Goal: Information Seeking & Learning: Learn about a topic

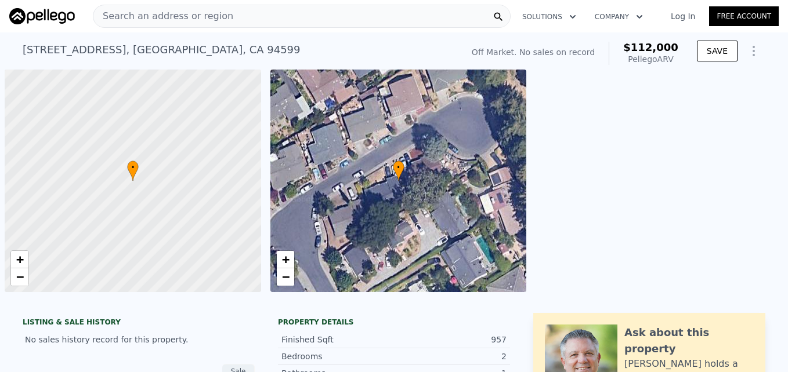
click at [152, 16] on span "Search an address or region" at bounding box center [163, 16] width 140 height 14
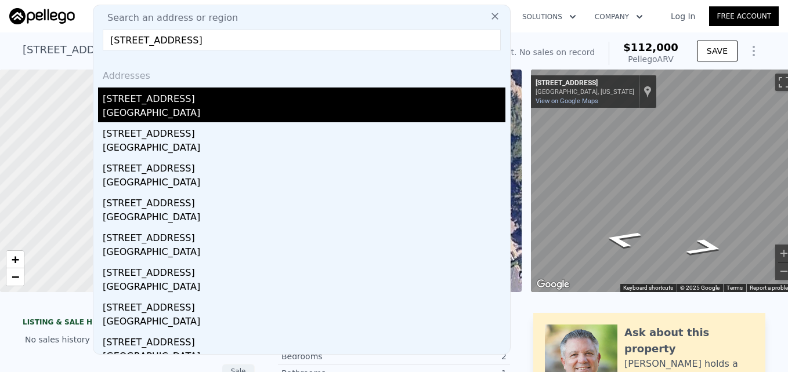
type input "[STREET_ADDRESS]"
click at [189, 100] on div "[STREET_ADDRESS]" at bounding box center [304, 97] width 403 height 19
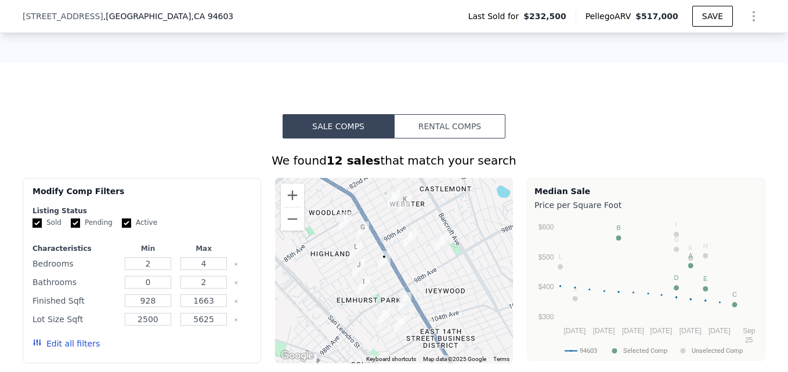
scroll to position [784, 0]
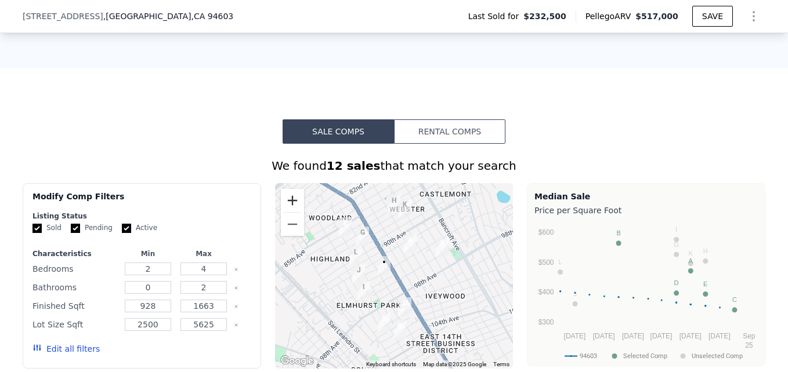
click at [292, 212] on button "Zoom in" at bounding box center [292, 200] width 23 height 23
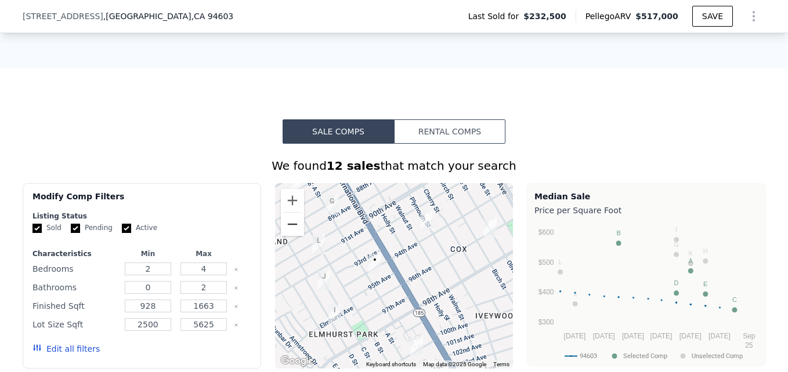
click at [284, 236] on button "Zoom out" at bounding box center [292, 224] width 23 height 23
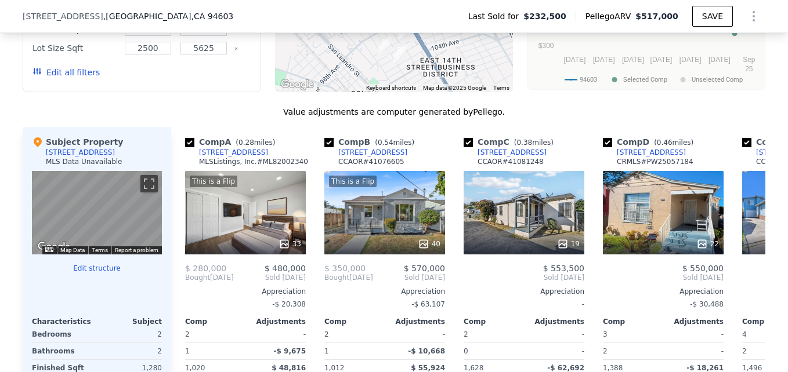
scroll to position [1060, 0]
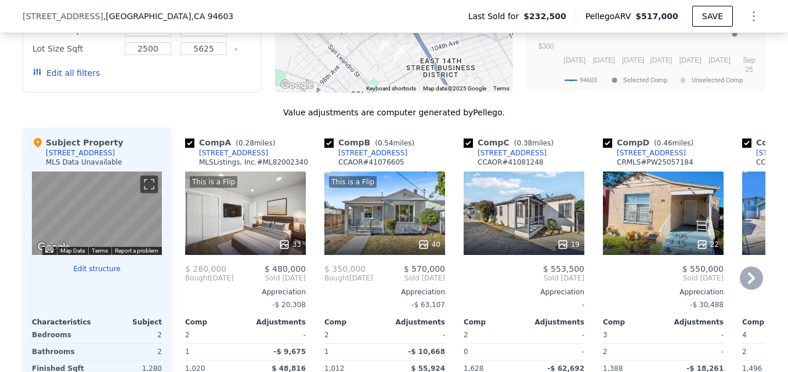
click at [264, 244] on div at bounding box center [245, 244] width 121 height 21
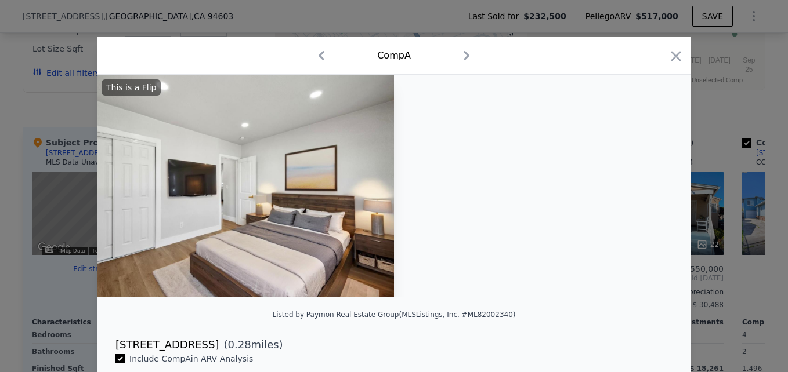
scroll to position [0, 1101]
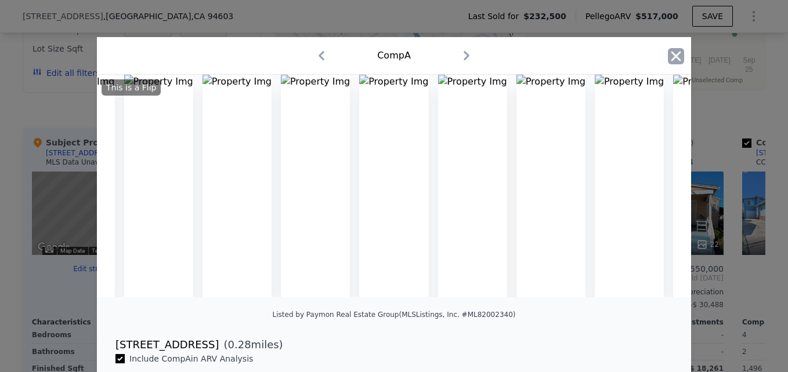
click at [673, 55] on icon "button" at bounding box center [676, 56] width 10 height 10
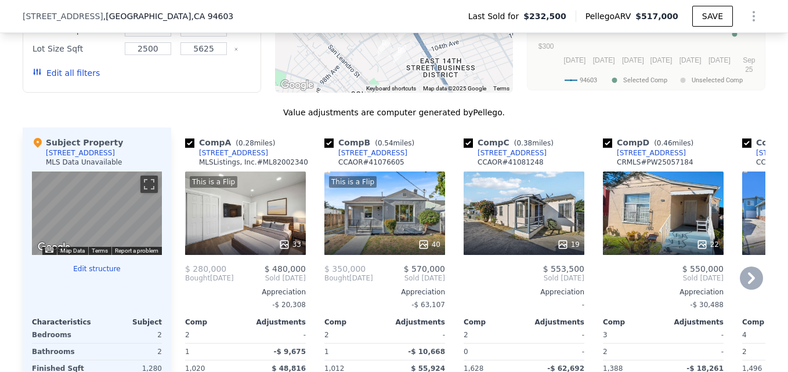
click at [230, 158] on div "[STREET_ADDRESS]" at bounding box center [233, 152] width 69 height 9
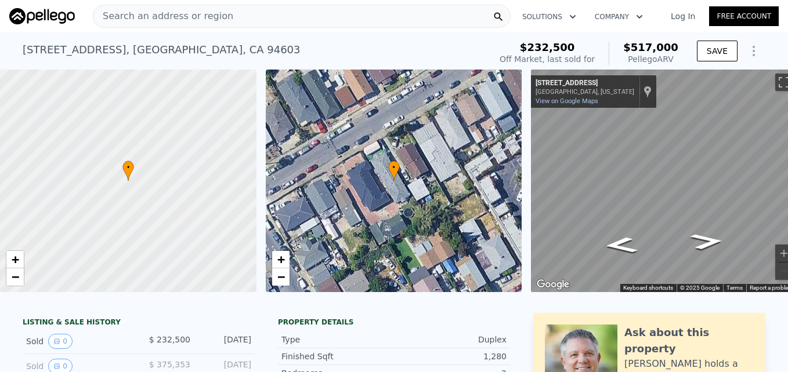
scroll to position [0, 22]
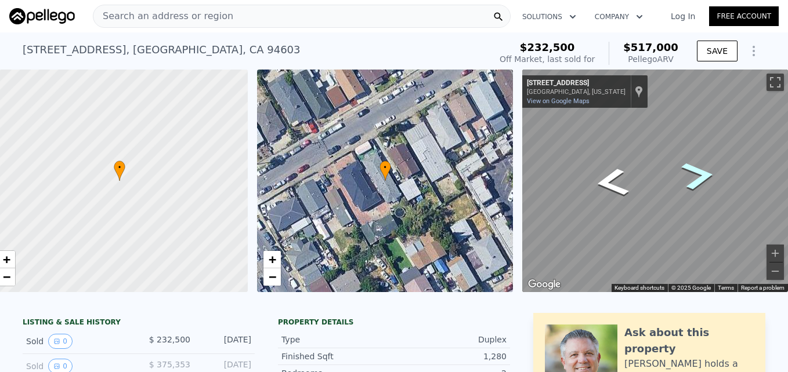
click at [680, 180] on icon "Go Southwest, 94th Ave" at bounding box center [697, 175] width 61 height 43
click at [614, 179] on icon "Go Northeast, 94th Ave" at bounding box center [611, 182] width 61 height 43
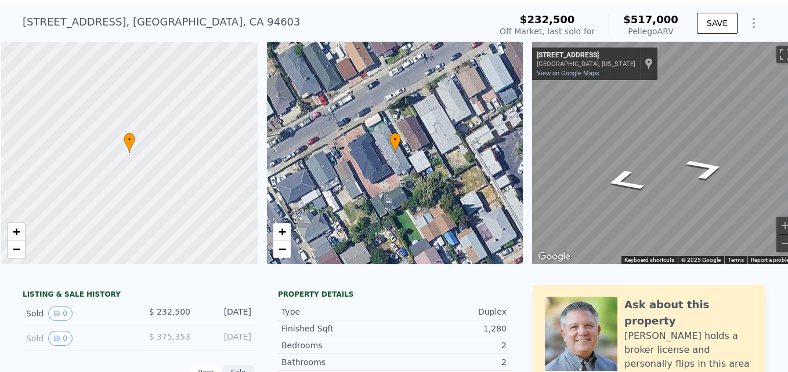
scroll to position [0, 5]
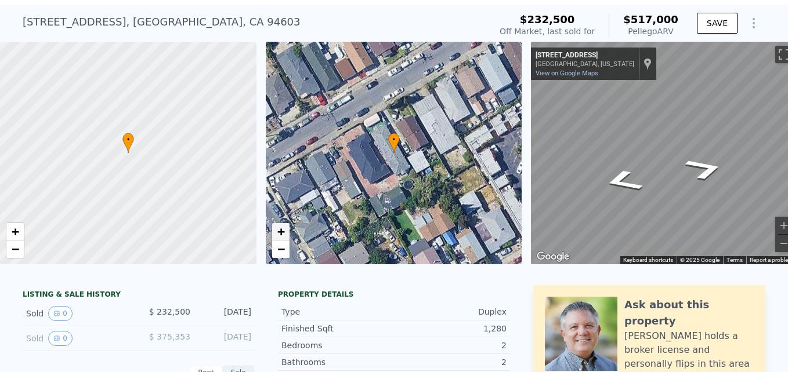
click at [280, 229] on span "+" at bounding box center [281, 231] width 8 height 14
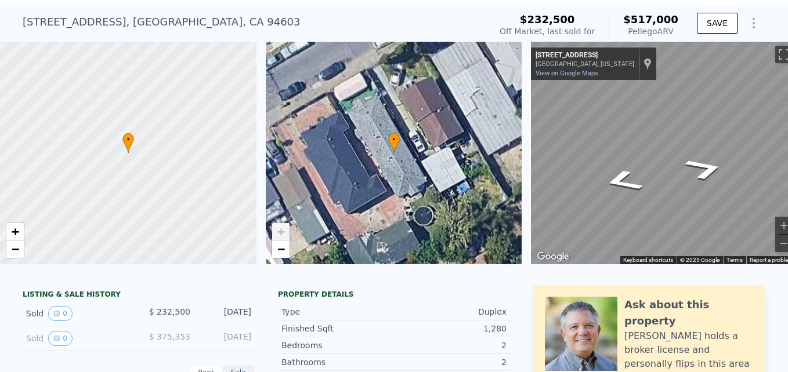
click at [280, 229] on span "+" at bounding box center [281, 231] width 8 height 14
click at [280, 248] on span "−" at bounding box center [281, 249] width 8 height 14
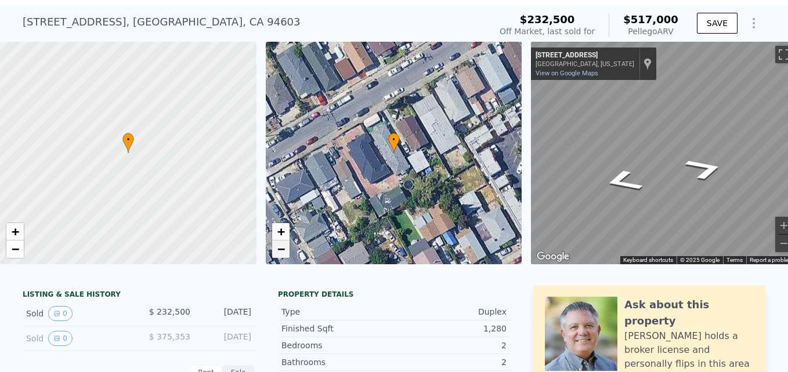
click at [280, 248] on span "−" at bounding box center [281, 249] width 8 height 14
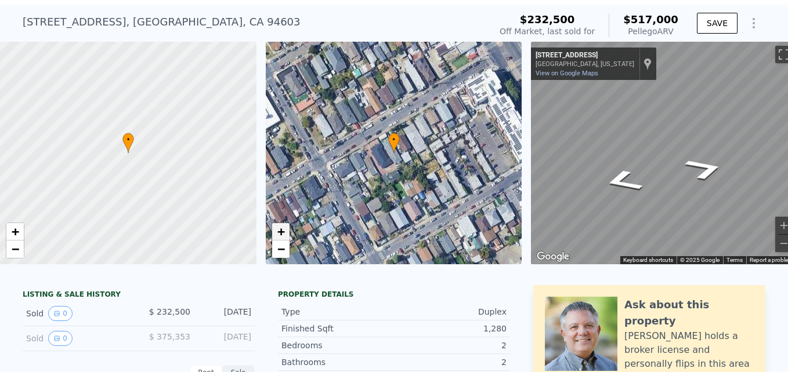
click at [282, 229] on span "+" at bounding box center [281, 231] width 8 height 14
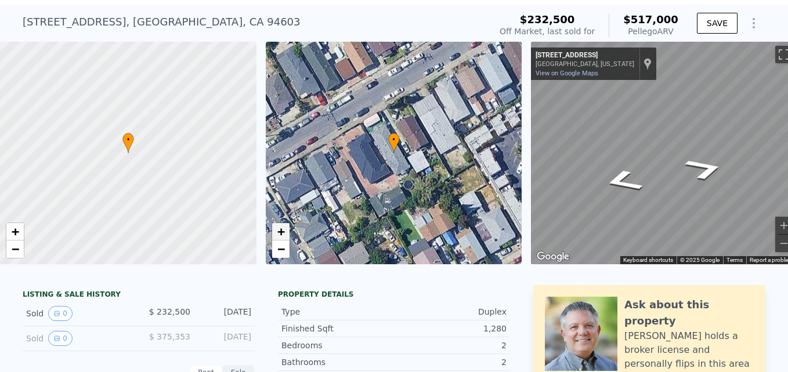
click at [283, 230] on span "+" at bounding box center [281, 231] width 8 height 14
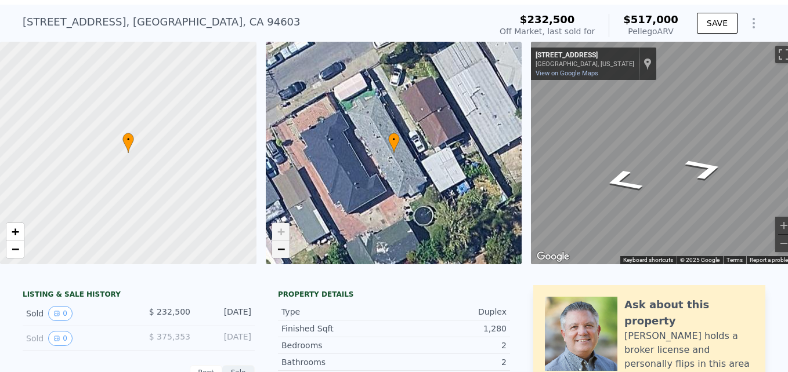
click at [281, 251] on span "−" at bounding box center [281, 249] width 8 height 14
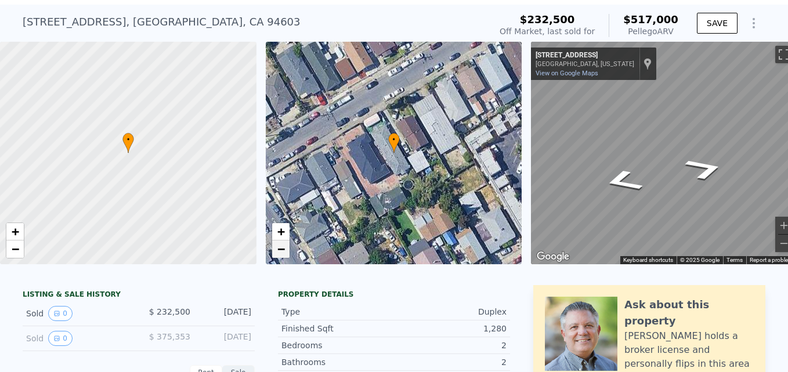
click at [281, 251] on span "−" at bounding box center [281, 249] width 8 height 14
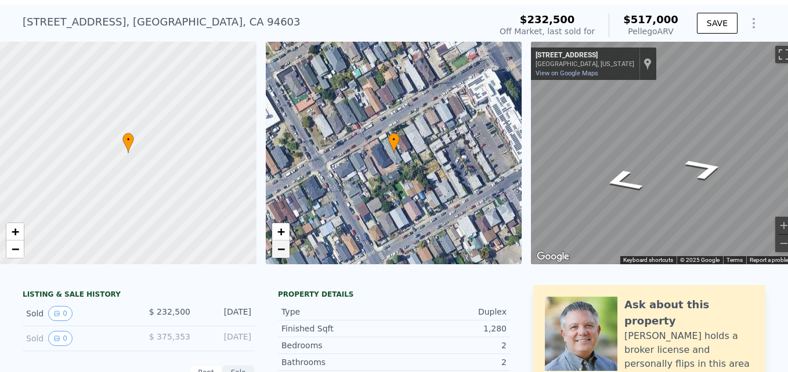
click at [281, 251] on span "−" at bounding box center [281, 249] width 8 height 14
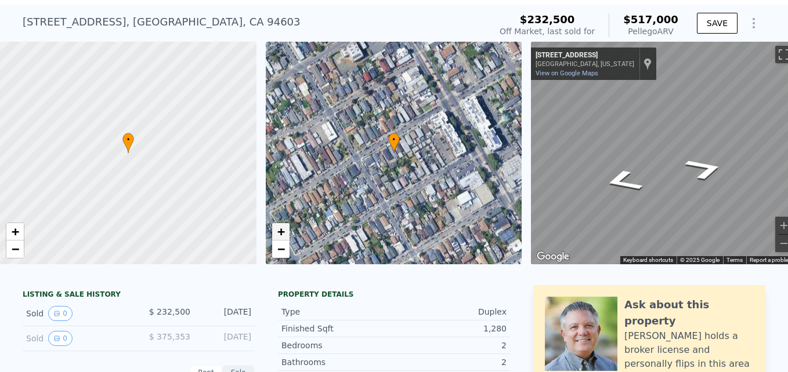
click at [278, 230] on span "+" at bounding box center [281, 231] width 8 height 14
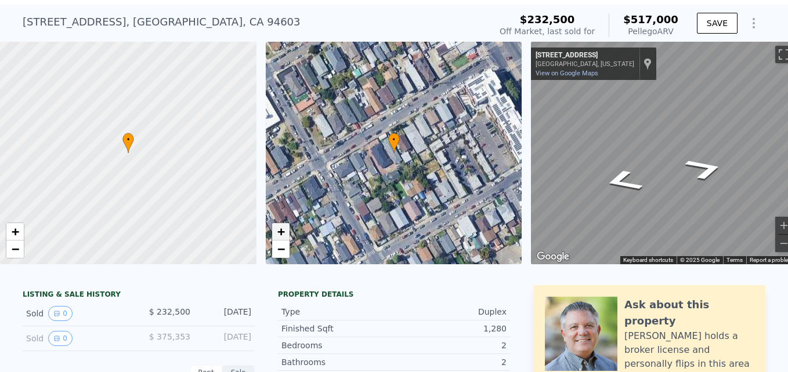
click at [278, 230] on span "+" at bounding box center [281, 231] width 8 height 14
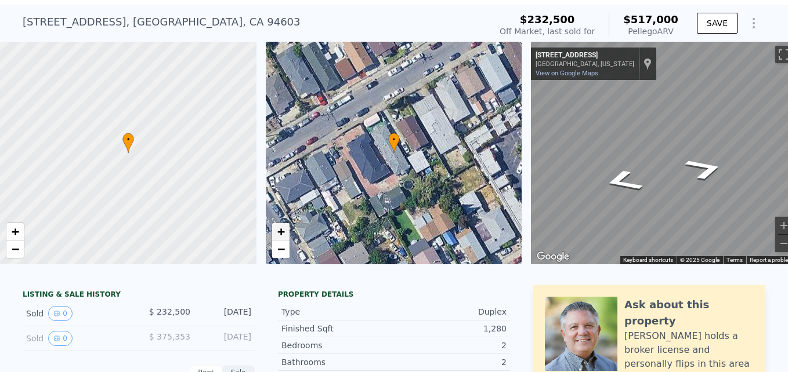
click at [278, 230] on span "+" at bounding box center [281, 231] width 8 height 14
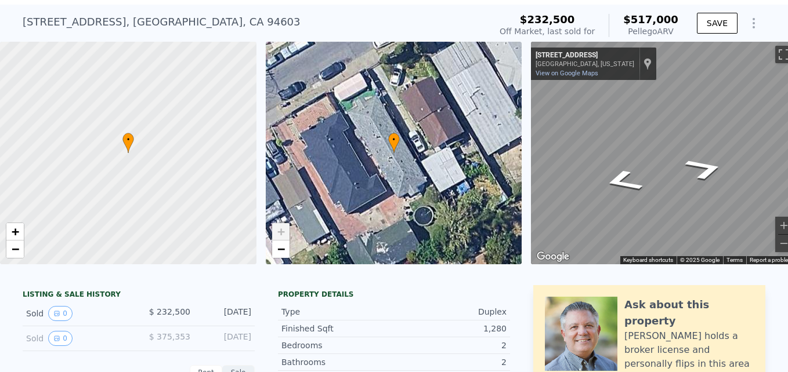
click at [278, 230] on span "+" at bounding box center [281, 231] width 8 height 14
click at [276, 255] on link "−" at bounding box center [280, 249] width 17 height 17
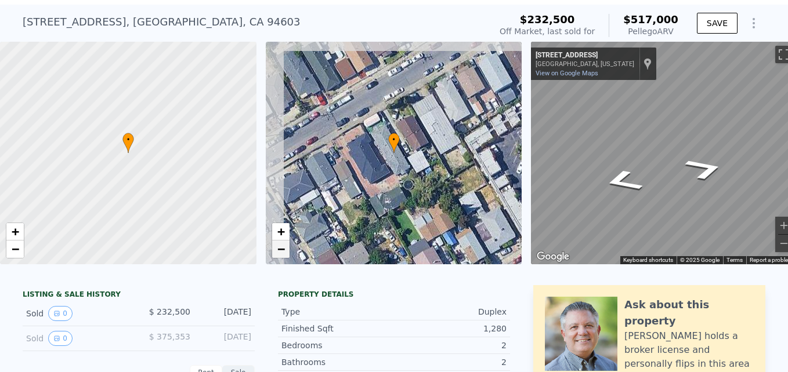
click at [276, 255] on link "−" at bounding box center [280, 249] width 17 height 17
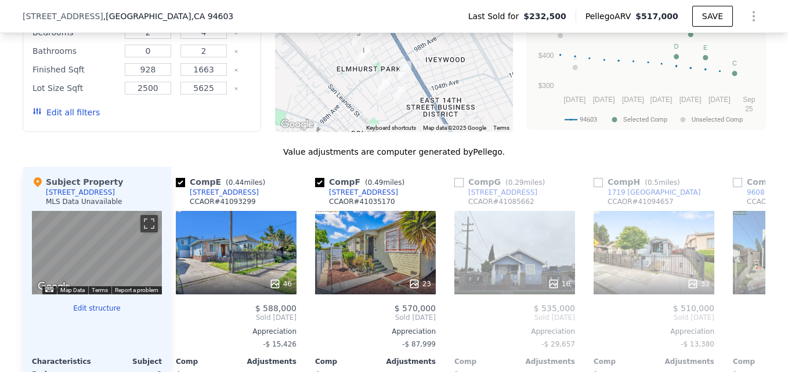
scroll to position [1020, 0]
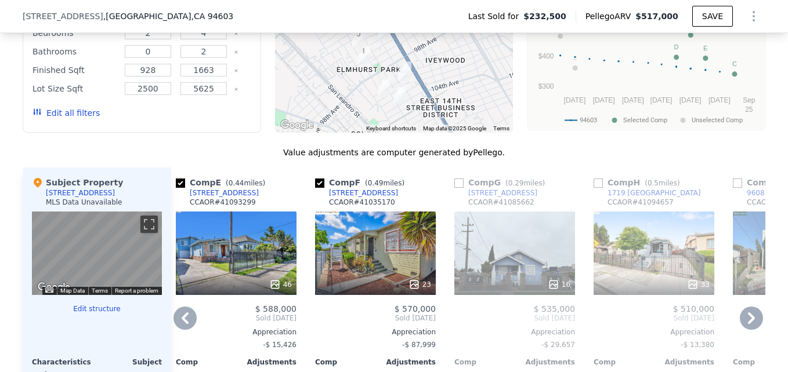
click at [233, 274] on div "46" at bounding box center [236, 254] width 121 height 84
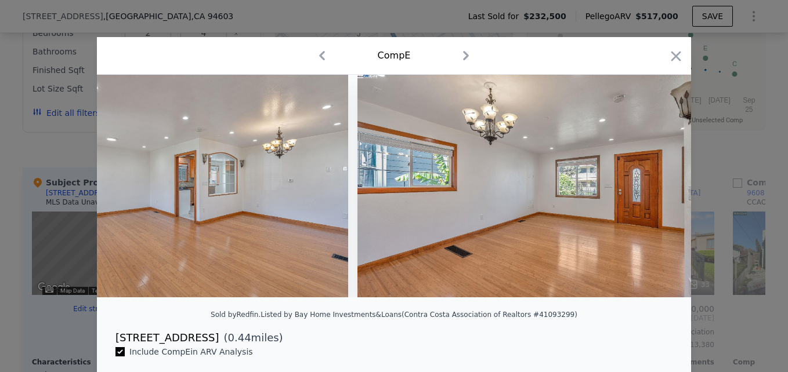
scroll to position [0, 2694]
click at [668, 50] on icon "button" at bounding box center [676, 56] width 16 height 16
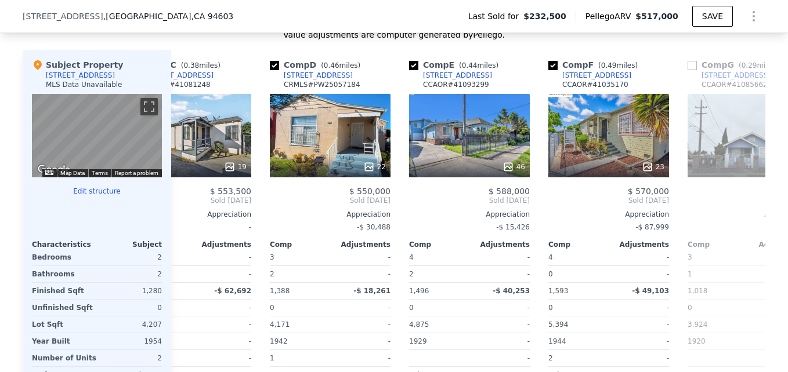
scroll to position [0, 333]
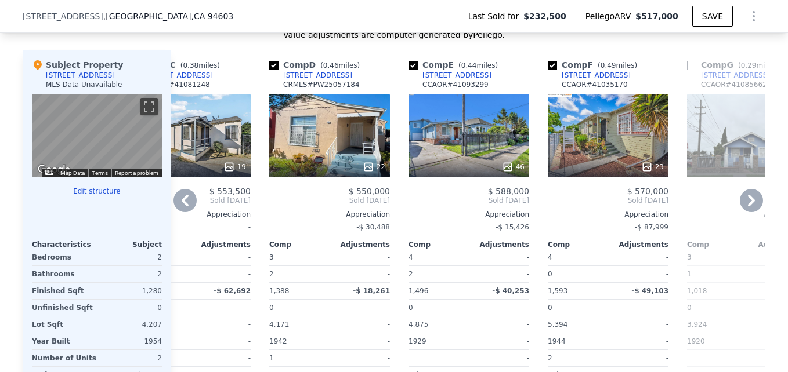
click at [342, 163] on div "22" at bounding box center [329, 136] width 121 height 84
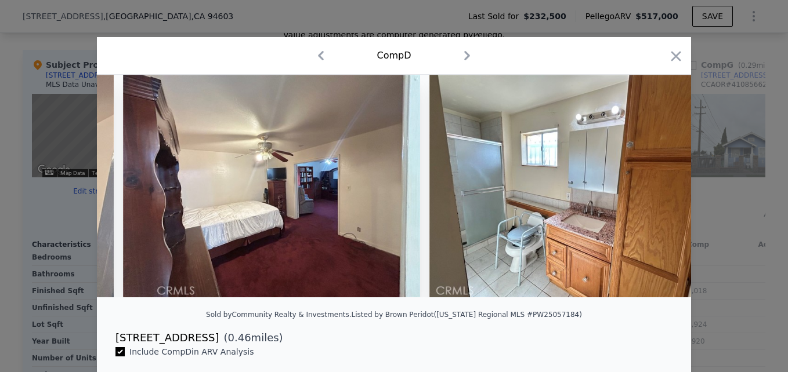
scroll to position [0, 4679]
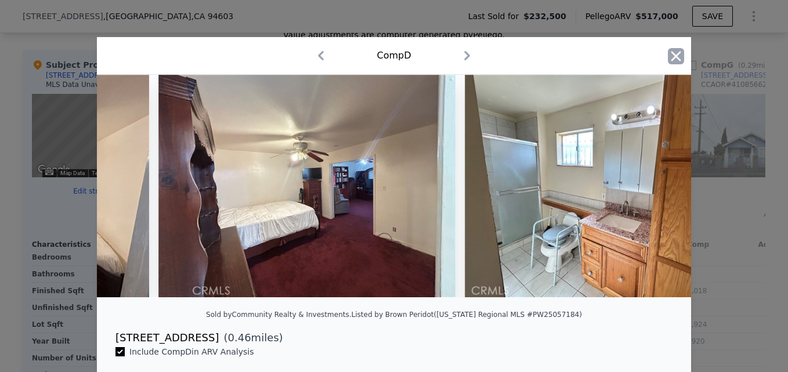
click at [673, 56] on icon "button" at bounding box center [676, 56] width 10 height 10
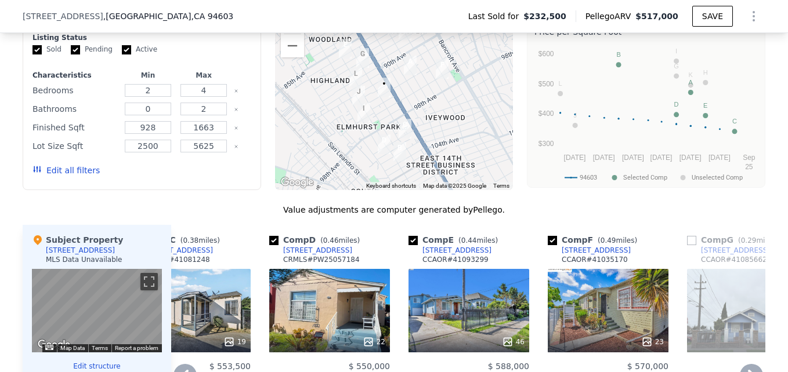
scroll to position [962, 0]
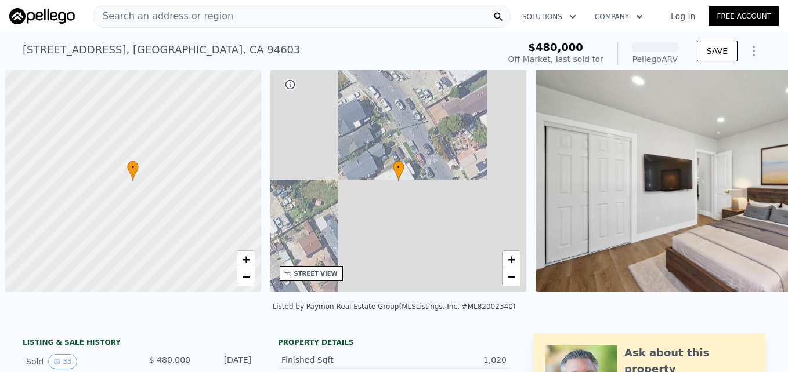
scroll to position [0, 5]
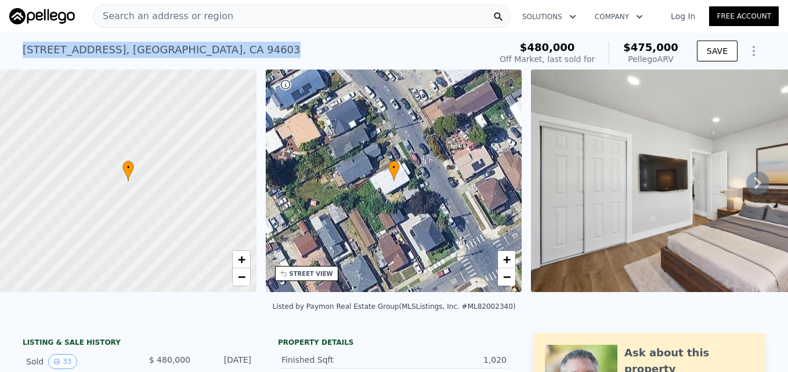
drag, startPoint x: 16, startPoint y: 47, endPoint x: 202, endPoint y: 50, distance: 186.2
click at [202, 50] on div "[STREET_ADDRESS] Sold [DATE] for $480k (~ARV $475k ) $480,000 Off Market, last …" at bounding box center [394, 50] width 788 height 37
drag, startPoint x: 202, startPoint y: 50, endPoint x: 171, endPoint y: 48, distance: 30.8
copy div "[STREET_ADDRESS]"
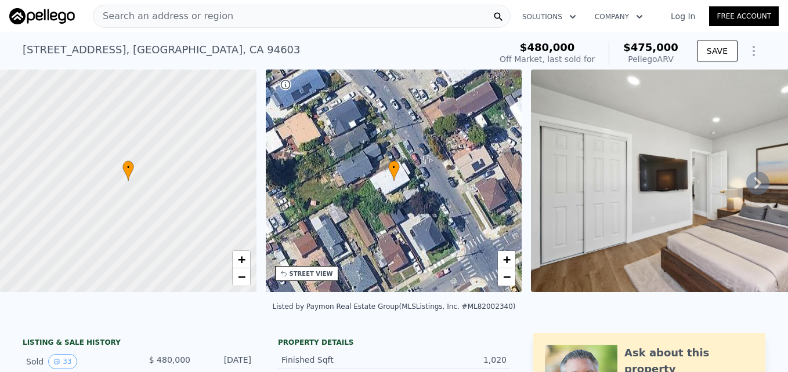
click at [137, 18] on span "Search an address or region" at bounding box center [163, 16] width 140 height 14
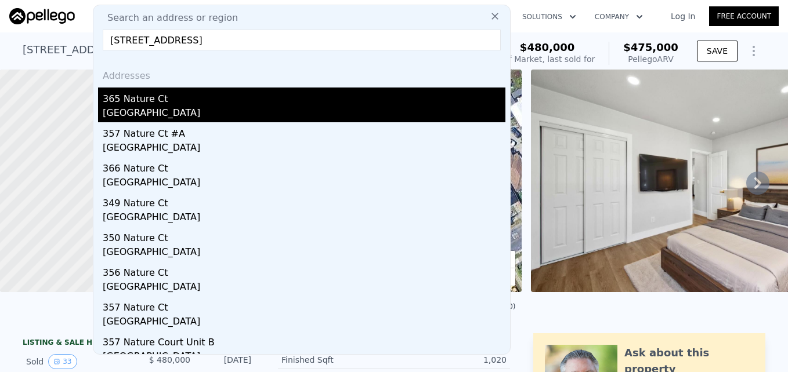
type input "[STREET_ADDRESS]"
click at [201, 102] on div "365 Nature Ct" at bounding box center [304, 97] width 403 height 19
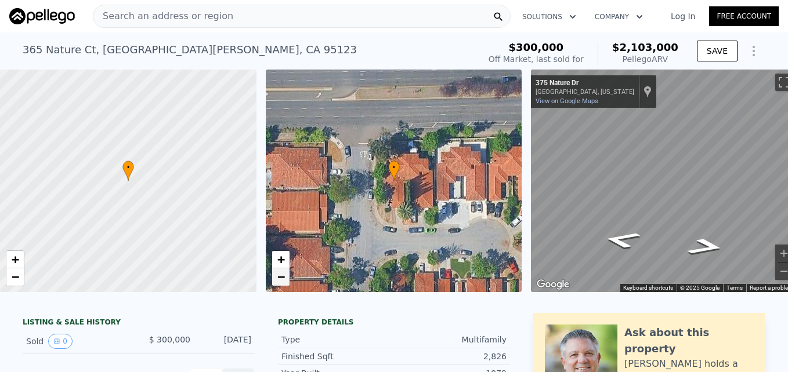
click at [282, 276] on span "−" at bounding box center [281, 277] width 8 height 14
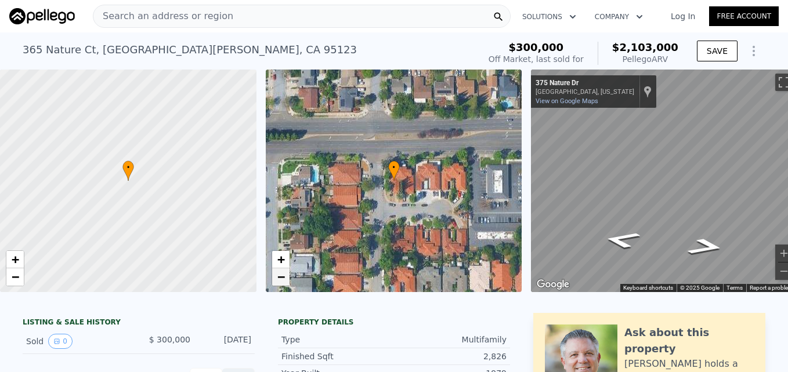
click at [282, 280] on span "−" at bounding box center [281, 277] width 8 height 14
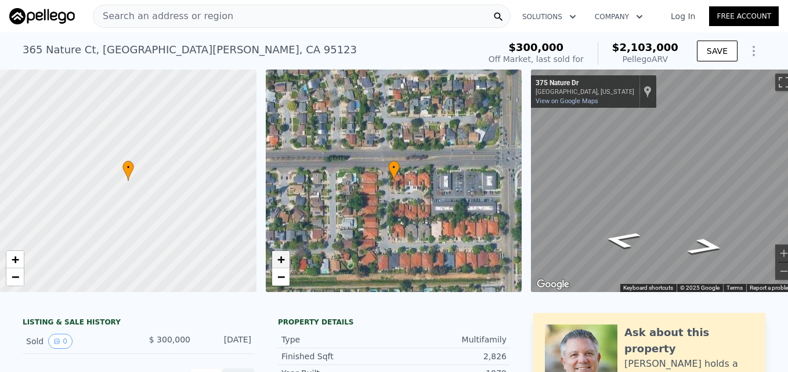
click at [278, 261] on span "+" at bounding box center [281, 259] width 8 height 14
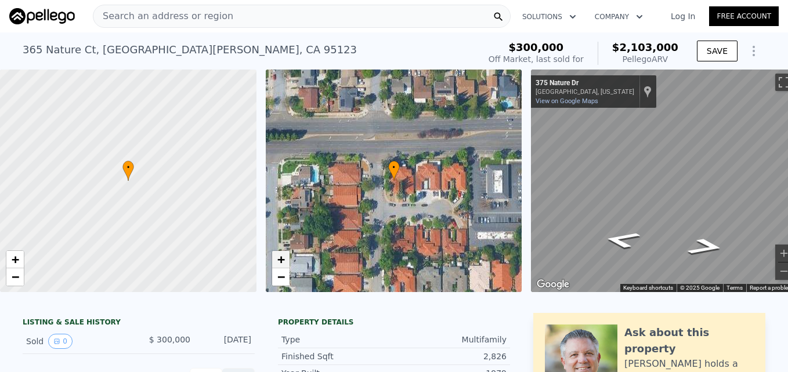
click at [278, 262] on span "+" at bounding box center [281, 259] width 8 height 14
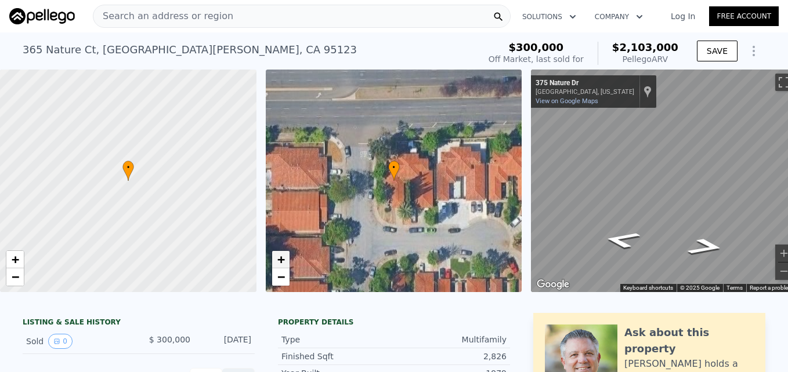
click at [278, 262] on span "+" at bounding box center [281, 259] width 8 height 14
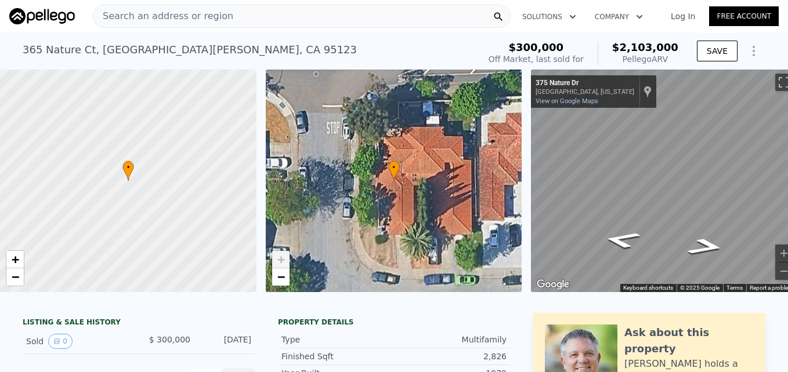
click at [278, 262] on span "+" at bounding box center [281, 259] width 8 height 14
click at [9, 280] on link "−" at bounding box center [14, 277] width 17 height 17
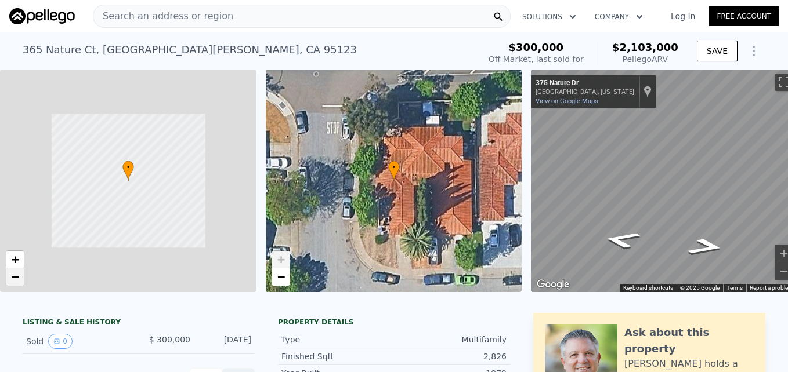
click at [9, 280] on link "−" at bounding box center [14, 277] width 17 height 17
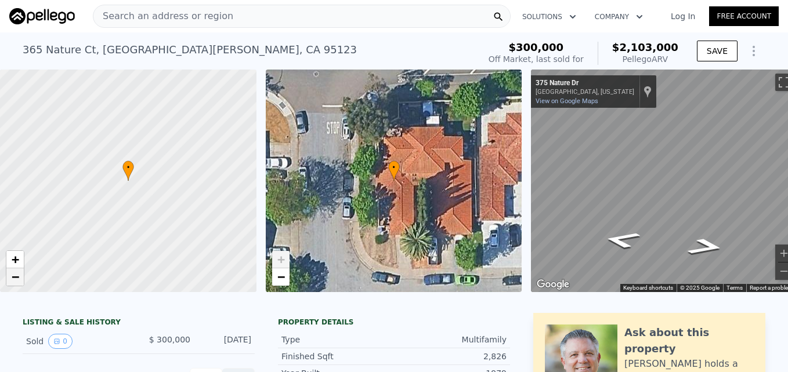
click at [9, 280] on link "−" at bounding box center [14, 277] width 17 height 17
click at [12, 262] on span "+" at bounding box center [16, 259] width 8 height 14
click at [278, 278] on span "−" at bounding box center [281, 277] width 8 height 14
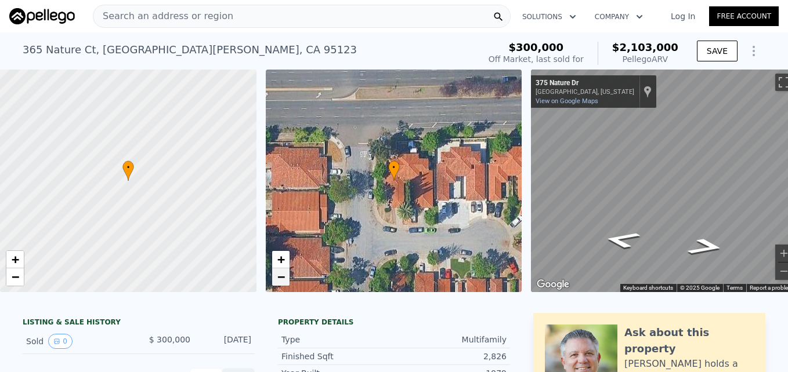
click at [283, 273] on span "−" at bounding box center [281, 277] width 8 height 14
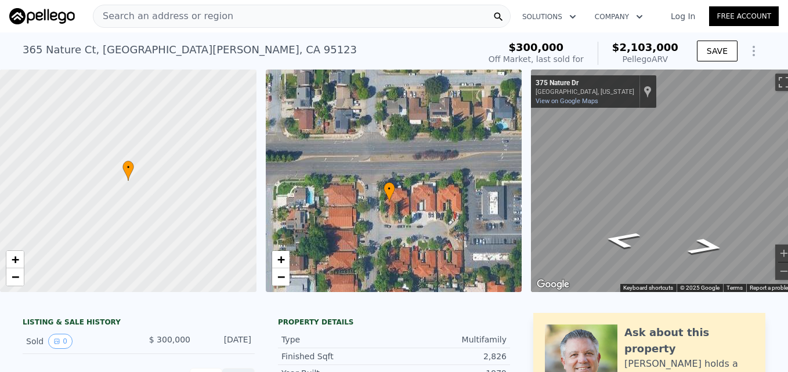
drag, startPoint x: 374, startPoint y: 217, endPoint x: 369, endPoint y: 238, distance: 22.0
click at [369, 238] on div "• + −" at bounding box center [394, 181] width 256 height 223
click at [285, 260] on link "+" at bounding box center [280, 259] width 17 height 17
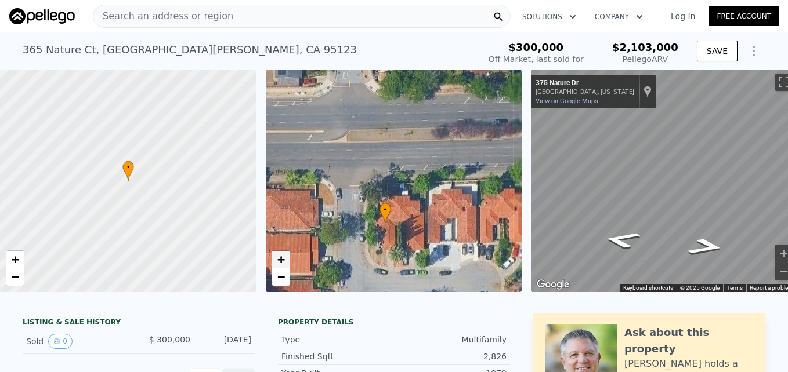
click at [285, 260] on link "+" at bounding box center [280, 259] width 17 height 17
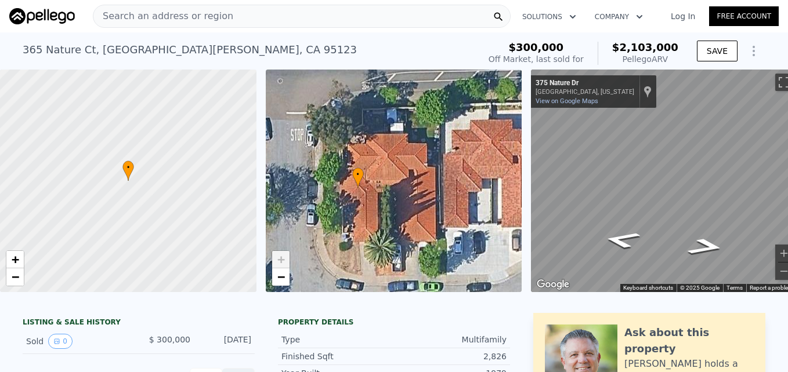
drag, startPoint x: 409, startPoint y: 224, endPoint x: 387, endPoint y: 146, distance: 80.8
click at [387, 146] on div "• + −" at bounding box center [394, 181] width 256 height 223
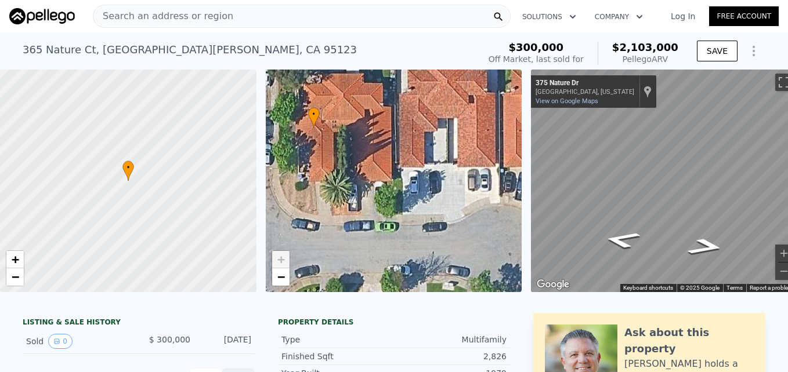
drag, startPoint x: 369, startPoint y: 195, endPoint x: 353, endPoint y: 172, distance: 27.8
click at [353, 172] on div "• + −" at bounding box center [394, 181] width 256 height 223
click at [286, 276] on link "−" at bounding box center [280, 277] width 17 height 17
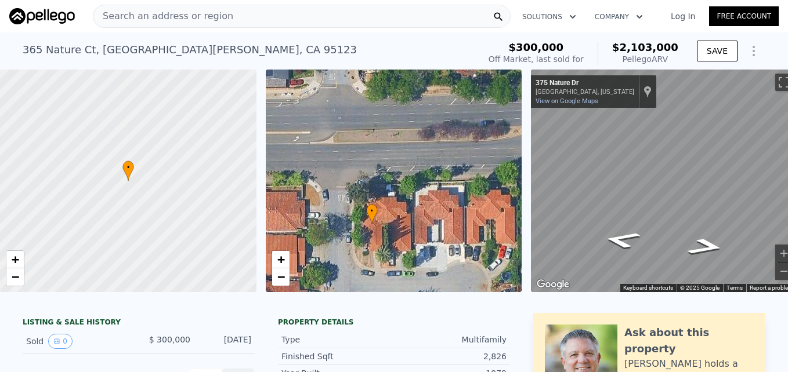
click at [390, 194] on div "• + −" at bounding box center [394, 181] width 256 height 223
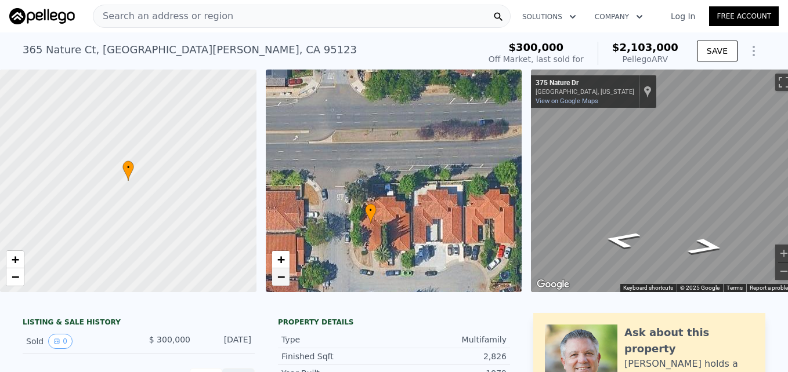
click at [285, 280] on link "−" at bounding box center [280, 277] width 17 height 17
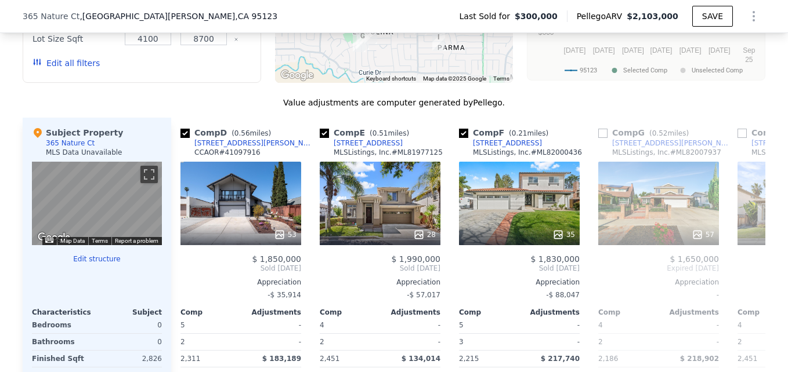
scroll to position [1055, 0]
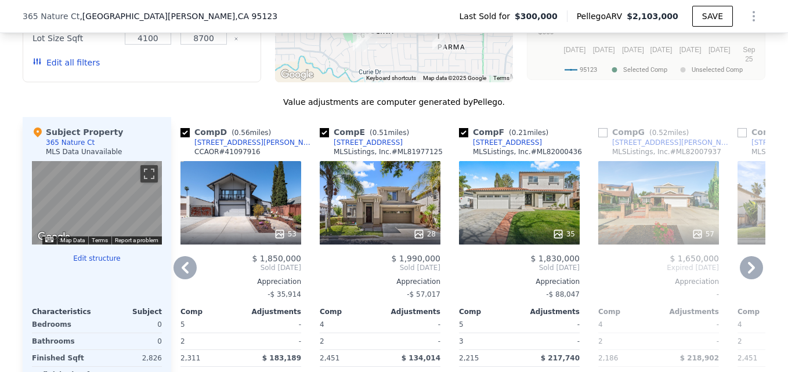
click at [264, 240] on div "53" at bounding box center [241, 235] width 111 height 12
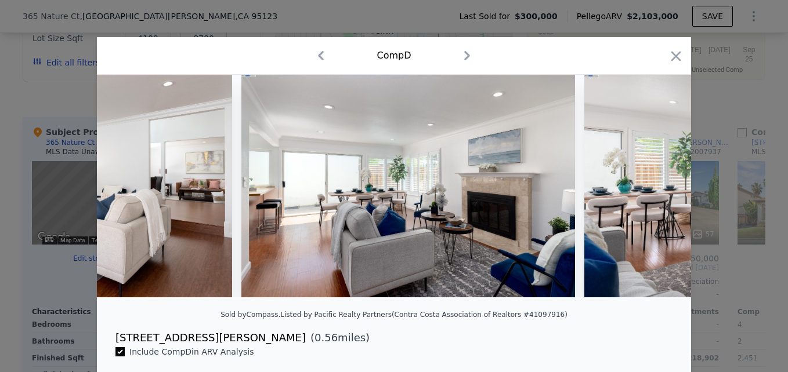
scroll to position [0, 5392]
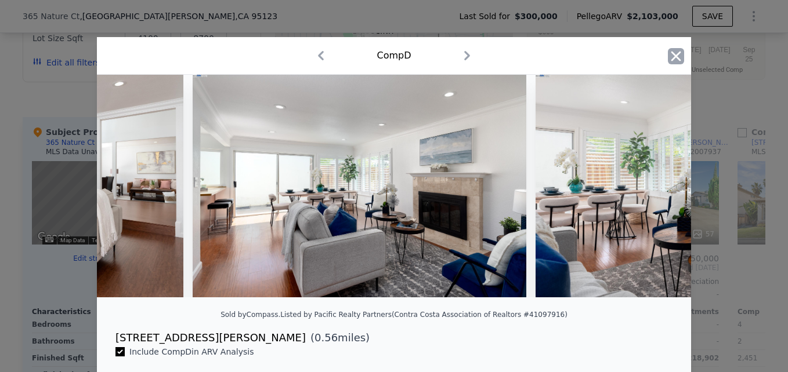
click at [678, 61] on icon "button" at bounding box center [676, 56] width 16 height 16
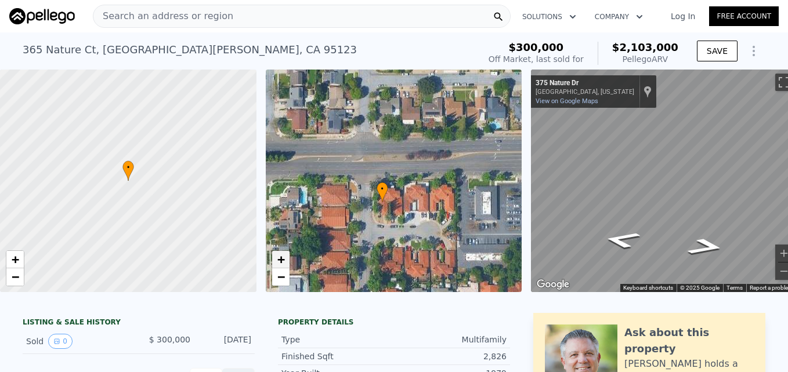
click at [278, 262] on span "+" at bounding box center [281, 259] width 8 height 14
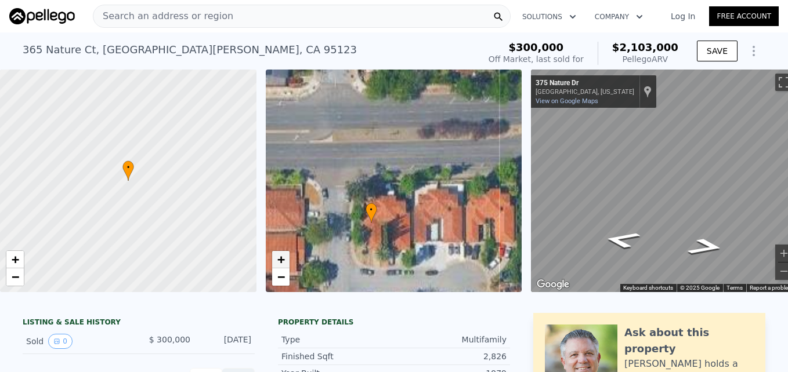
click at [278, 262] on span "+" at bounding box center [281, 259] width 8 height 14
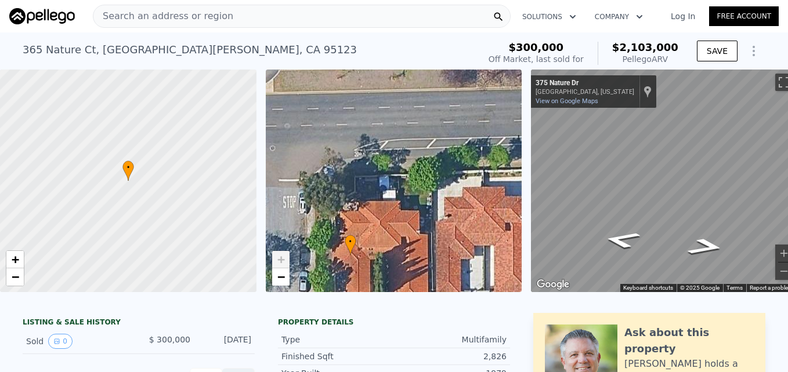
drag, startPoint x: 319, startPoint y: 250, endPoint x: 321, endPoint y: 159, distance: 91.1
click at [321, 159] on div "• + −" at bounding box center [394, 181] width 256 height 223
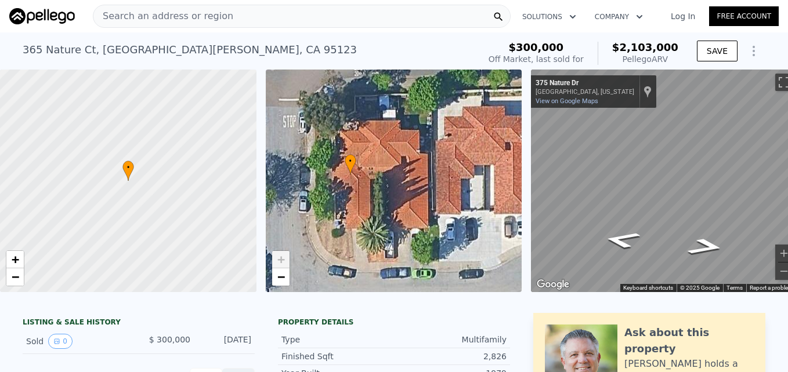
click at [279, 261] on span "+" at bounding box center [281, 259] width 8 height 14
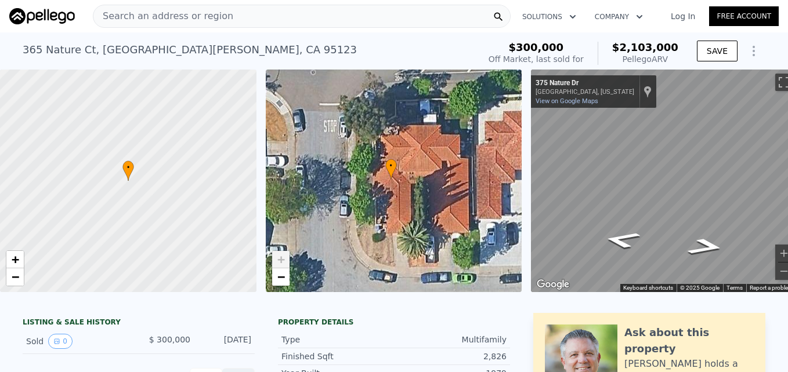
drag, startPoint x: 309, startPoint y: 241, endPoint x: 350, endPoint y: 246, distance: 40.9
click at [350, 246] on div "• + −" at bounding box center [394, 181] width 256 height 223
click at [17, 275] on span "−" at bounding box center [16, 277] width 8 height 14
click at [17, 277] on span "−" at bounding box center [16, 277] width 8 height 14
click at [195, 13] on span "Search an address or region" at bounding box center [163, 16] width 140 height 14
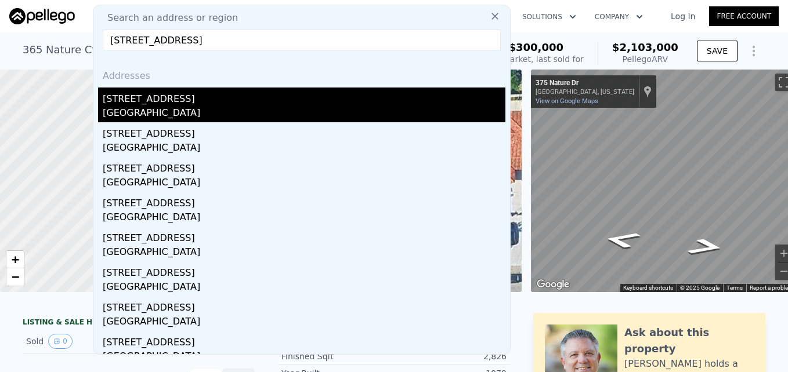
type input "[STREET_ADDRESS]"
click at [183, 106] on div "[GEOGRAPHIC_DATA]" at bounding box center [304, 114] width 403 height 16
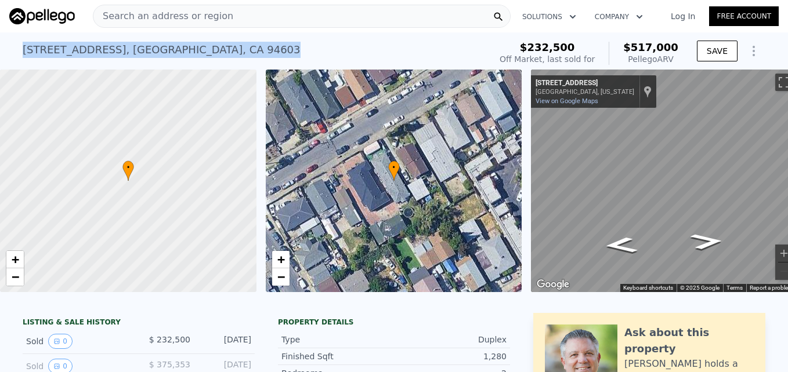
drag, startPoint x: 20, startPoint y: 49, endPoint x: 182, endPoint y: 48, distance: 161.8
click at [182, 48] on div "[STREET_ADDRESS] Sold [DATE] for $232,500 (~ARV $517k )" at bounding box center [254, 53] width 463 height 32
drag, startPoint x: 182, startPoint y: 48, endPoint x: 173, endPoint y: 48, distance: 8.7
copy div "[STREET_ADDRESS]"
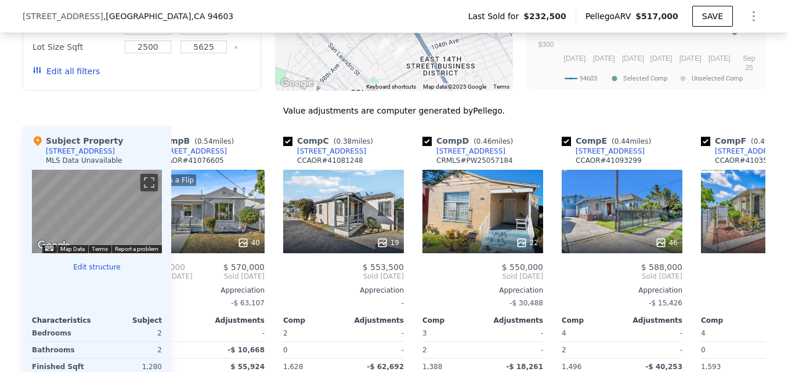
scroll to position [0, 180]
click at [408, 164] on div "Comp A ( 0.28 miles) [STREET_ADDRESS] MLSListings, Inc. # ML82002340 This is a …" at bounding box center [468, 321] width 594 height 390
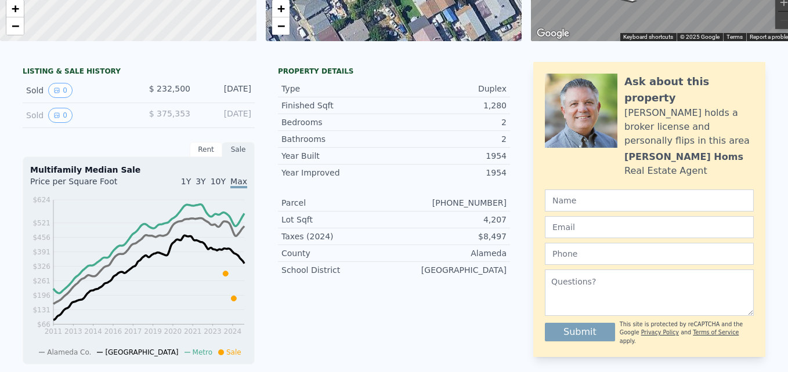
scroll to position [0, 0]
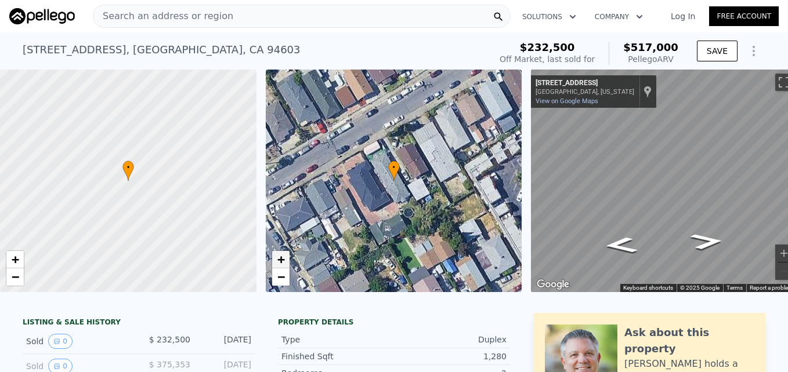
click at [284, 261] on span "+" at bounding box center [281, 259] width 8 height 14
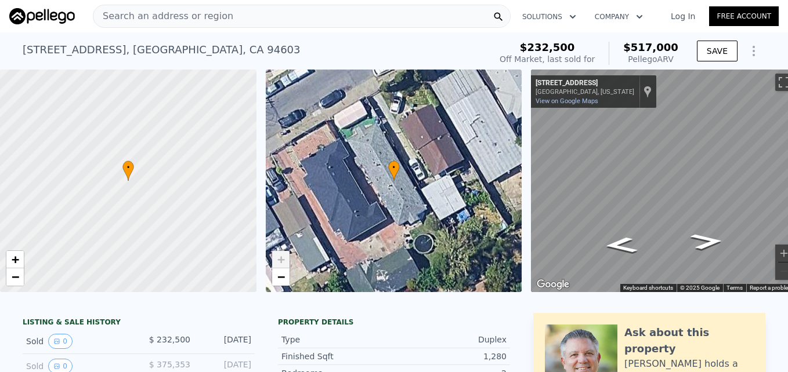
click at [284, 261] on span "+" at bounding box center [281, 259] width 8 height 14
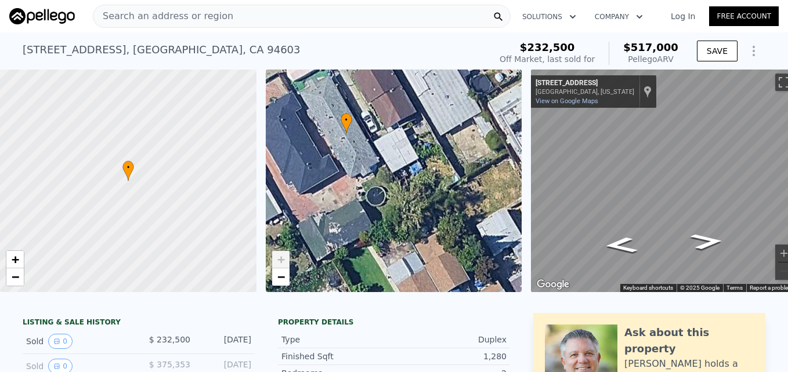
drag, startPoint x: 367, startPoint y: 202, endPoint x: 301, endPoint y: 154, distance: 81.8
click at [301, 154] on div "• + −" at bounding box center [394, 181] width 256 height 223
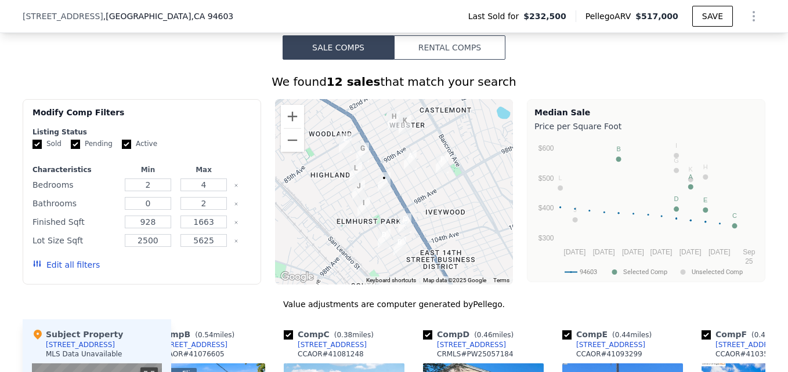
scroll to position [867, 0]
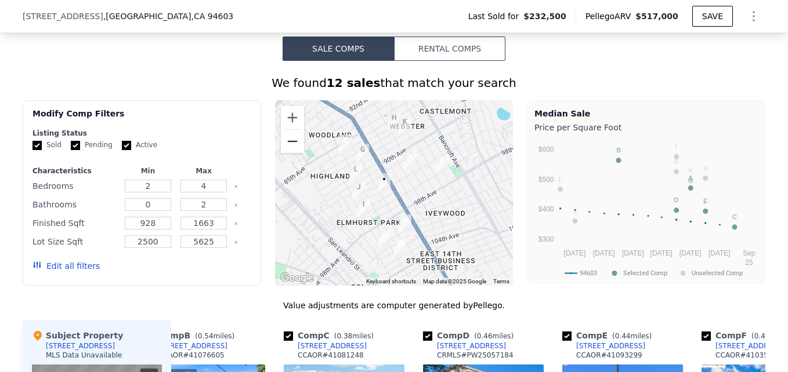
click at [293, 153] on button "Zoom out" at bounding box center [292, 141] width 23 height 23
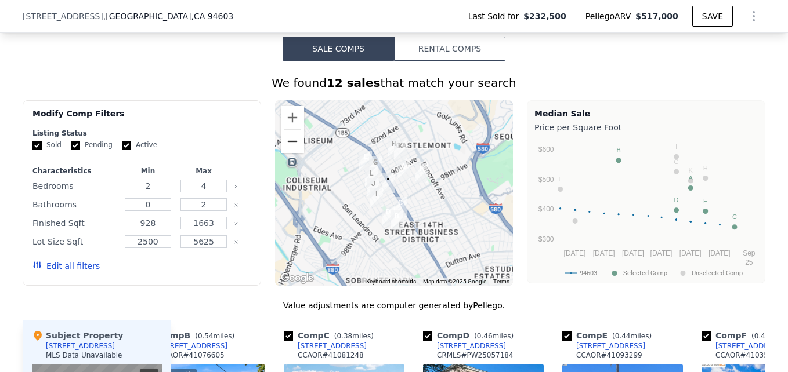
click at [293, 153] on button "Zoom out" at bounding box center [292, 141] width 23 height 23
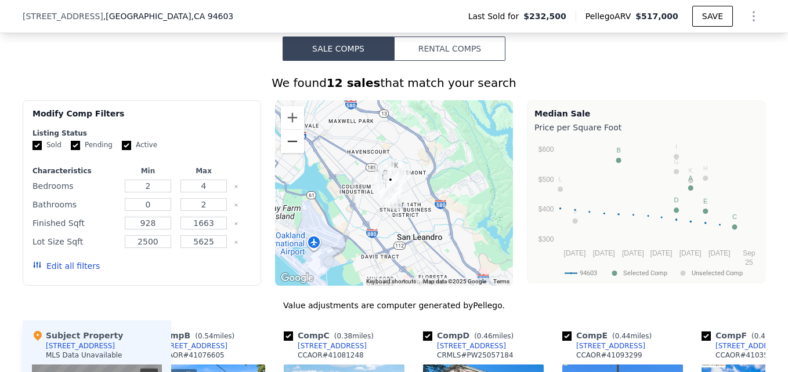
click at [293, 153] on button "Zoom out" at bounding box center [292, 141] width 23 height 23
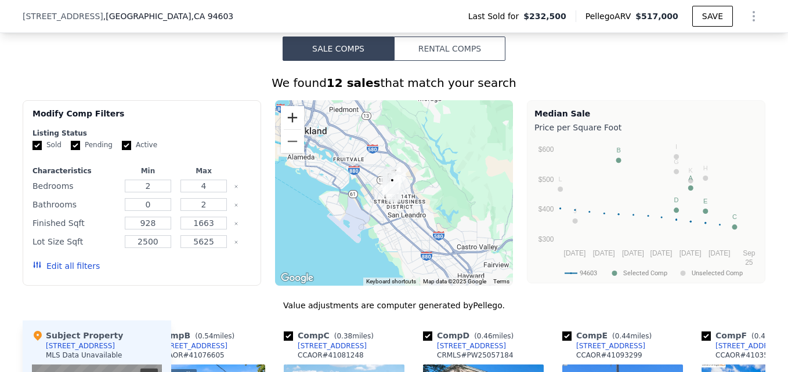
click at [292, 119] on button "Zoom in" at bounding box center [292, 117] width 23 height 23
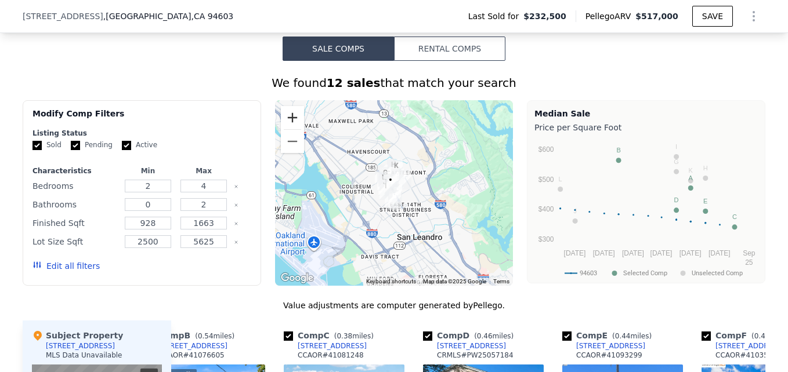
click at [292, 119] on button "Zoom in" at bounding box center [292, 117] width 23 height 23
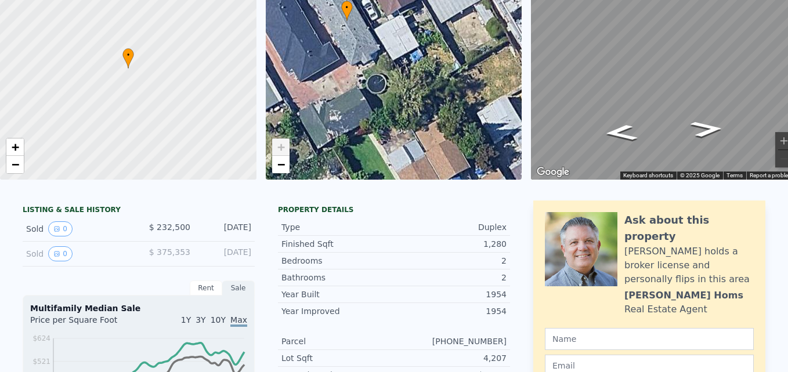
scroll to position [0, 0]
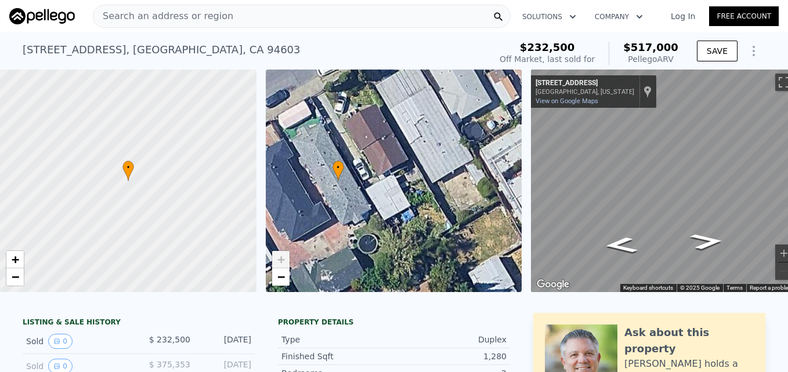
drag, startPoint x: 339, startPoint y: 160, endPoint x: 331, endPoint y: 206, distance: 46.4
click at [331, 206] on div "• + −" at bounding box center [394, 181] width 256 height 223
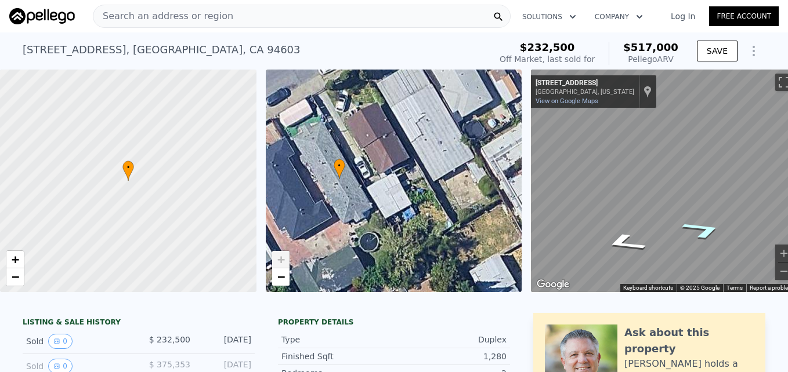
click at [711, 235] on icon "Go Southwest, 94th Ave" at bounding box center [702, 230] width 78 height 28
click at [631, 197] on icon "Go Northeast, 94th Ave" at bounding box center [625, 203] width 79 height 33
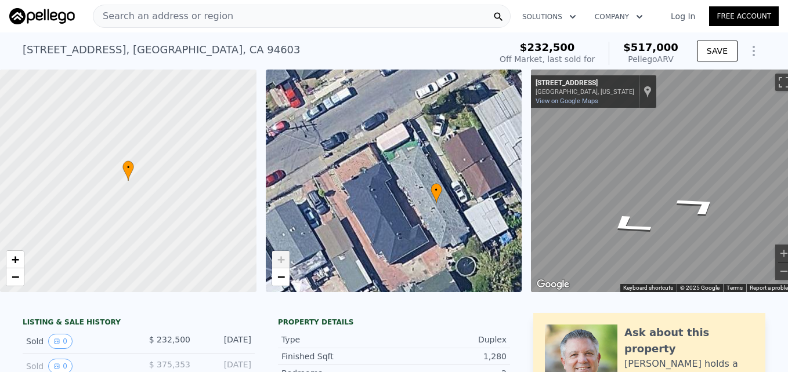
drag, startPoint x: 382, startPoint y: 162, endPoint x: 480, endPoint y: 188, distance: 101.3
click at [480, 188] on div "• + −" at bounding box center [394, 181] width 256 height 223
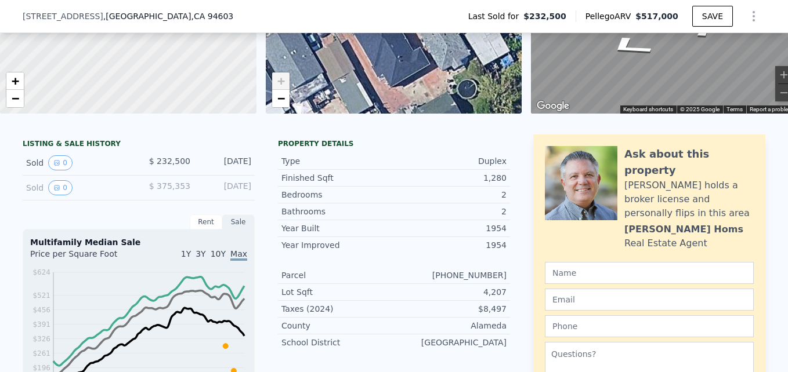
scroll to position [302, 0]
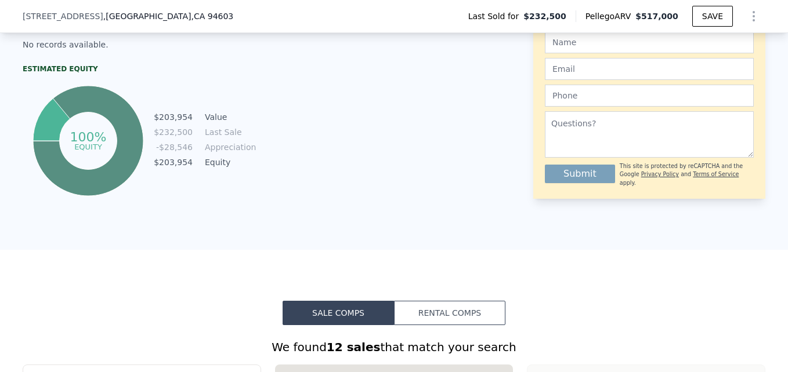
scroll to position [735, 0]
